Goal: Transaction & Acquisition: Purchase product/service

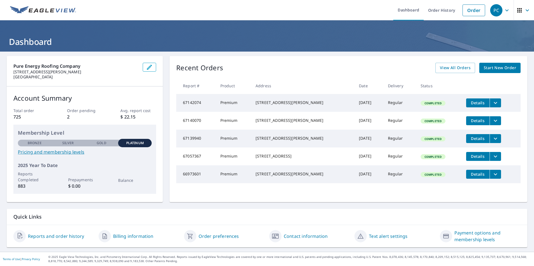
click at [489, 70] on span "Start New Order" at bounding box center [500, 68] width 32 height 7
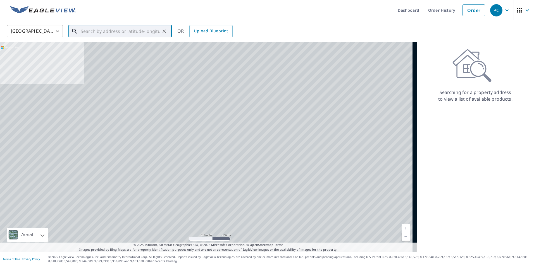
click at [101, 34] on input "text" at bounding box center [121, 31] width 80 height 16
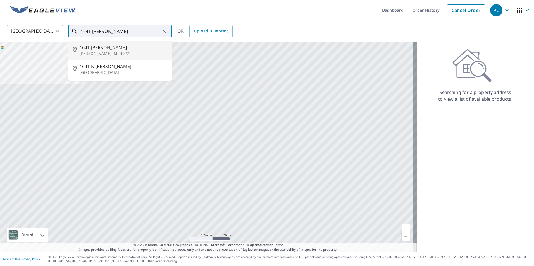
click at [103, 51] on p "[PERSON_NAME], MI 49221" at bounding box center [124, 54] width 88 height 6
type input "[STREET_ADDRESS][PERSON_NAME]"
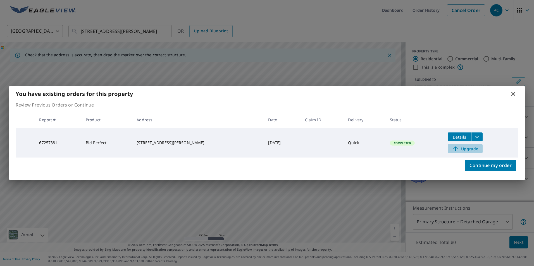
click at [458, 151] on span "Upgrade" at bounding box center [465, 149] width 28 height 7
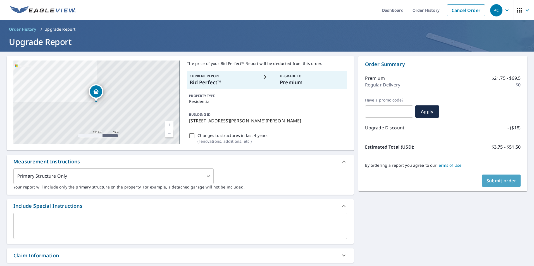
click at [487, 179] on span "Submit order" at bounding box center [502, 181] width 30 height 6
